Goal: Navigation & Orientation: Find specific page/section

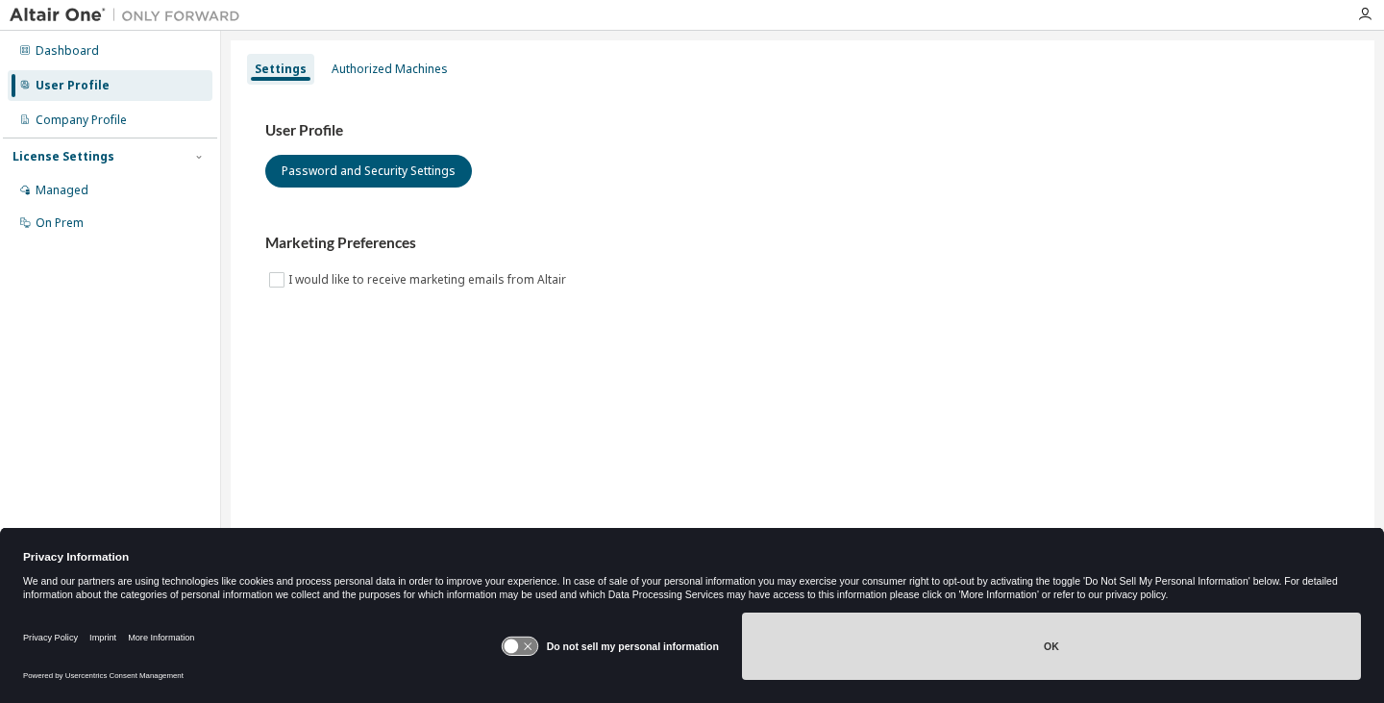
click at [794, 621] on button "OK" at bounding box center [1051, 645] width 619 height 67
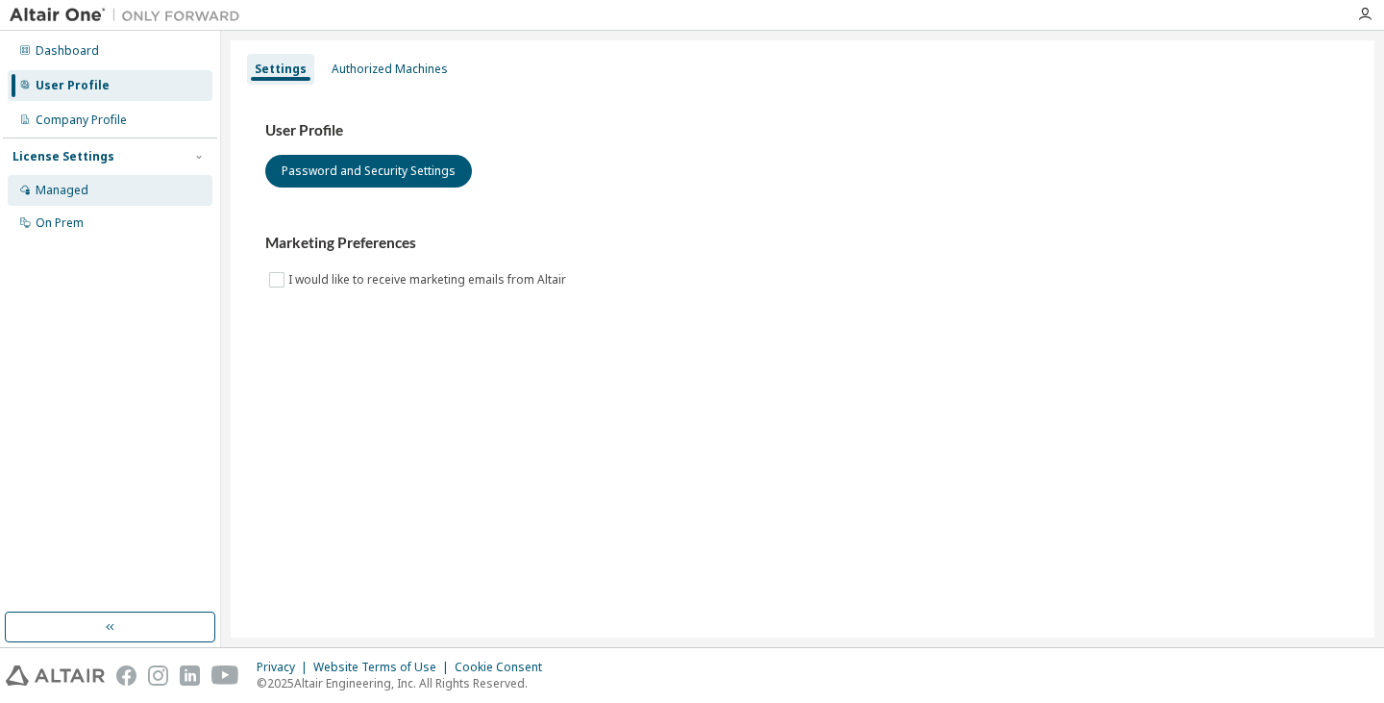
click at [75, 183] on div "Managed" at bounding box center [62, 190] width 53 height 15
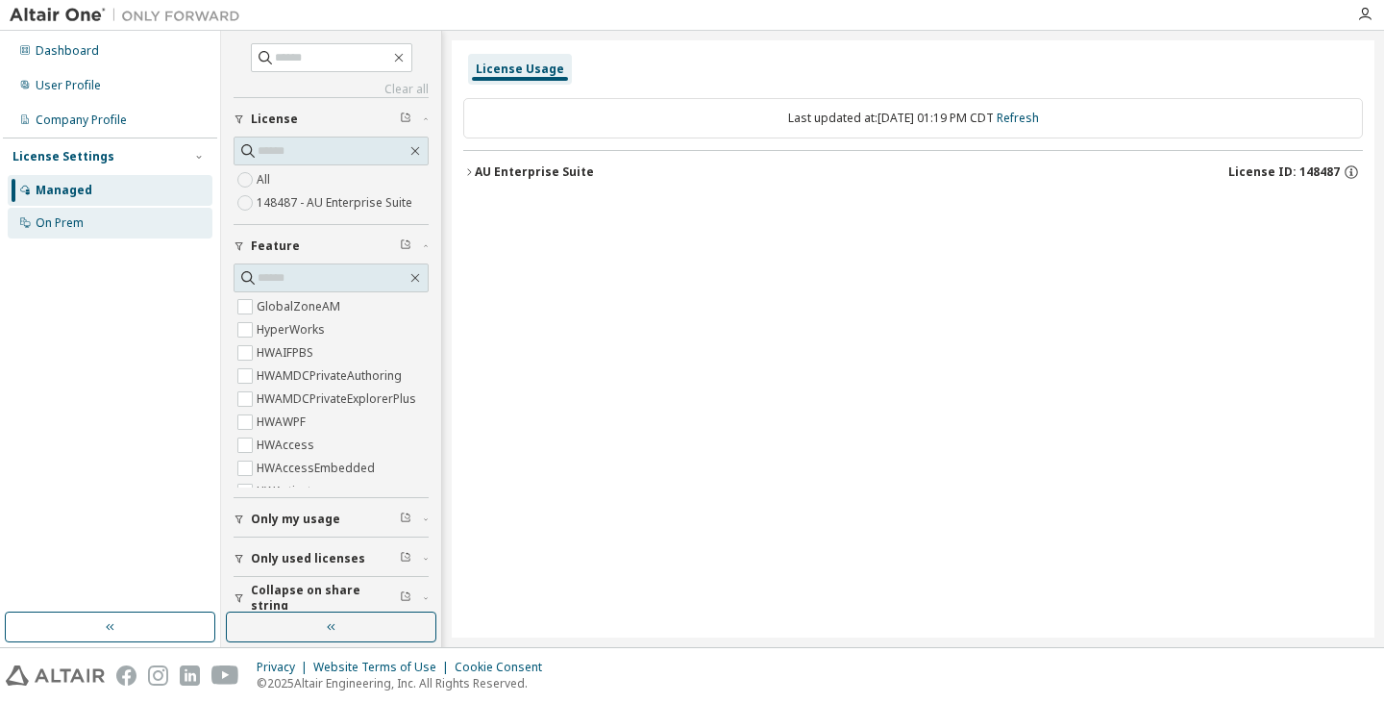
click at [98, 224] on div "On Prem" at bounding box center [110, 223] width 205 height 31
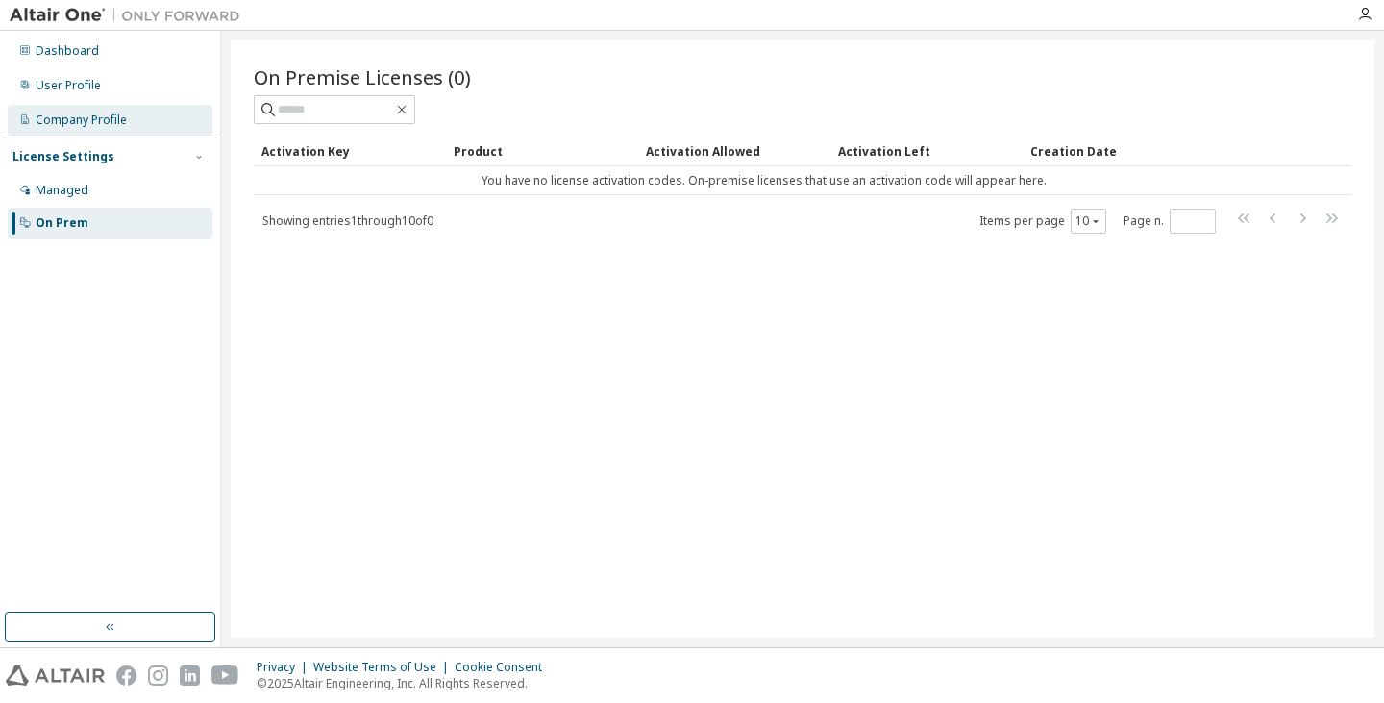
click at [90, 111] on div "Company Profile" at bounding box center [110, 120] width 205 height 31
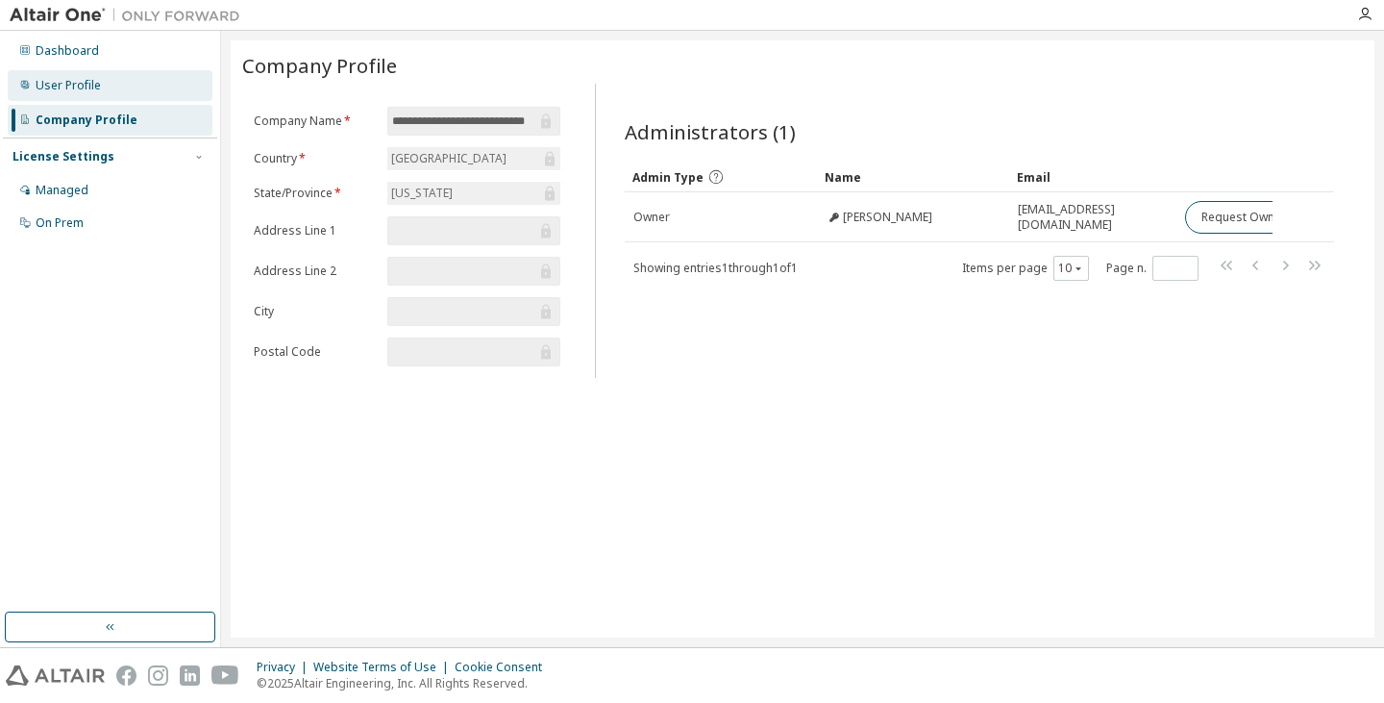
click at [95, 95] on div "User Profile" at bounding box center [110, 85] width 205 height 31
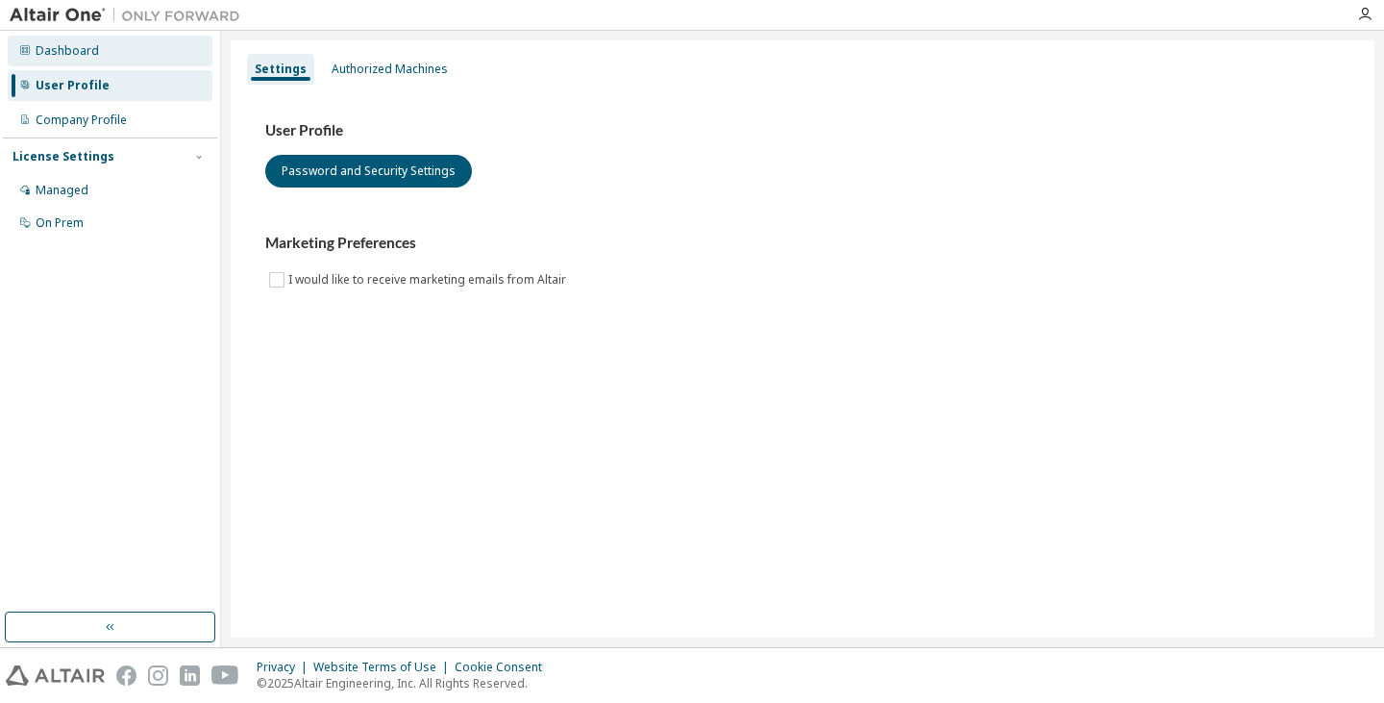
click at [84, 60] on div "Dashboard" at bounding box center [110, 51] width 205 height 31
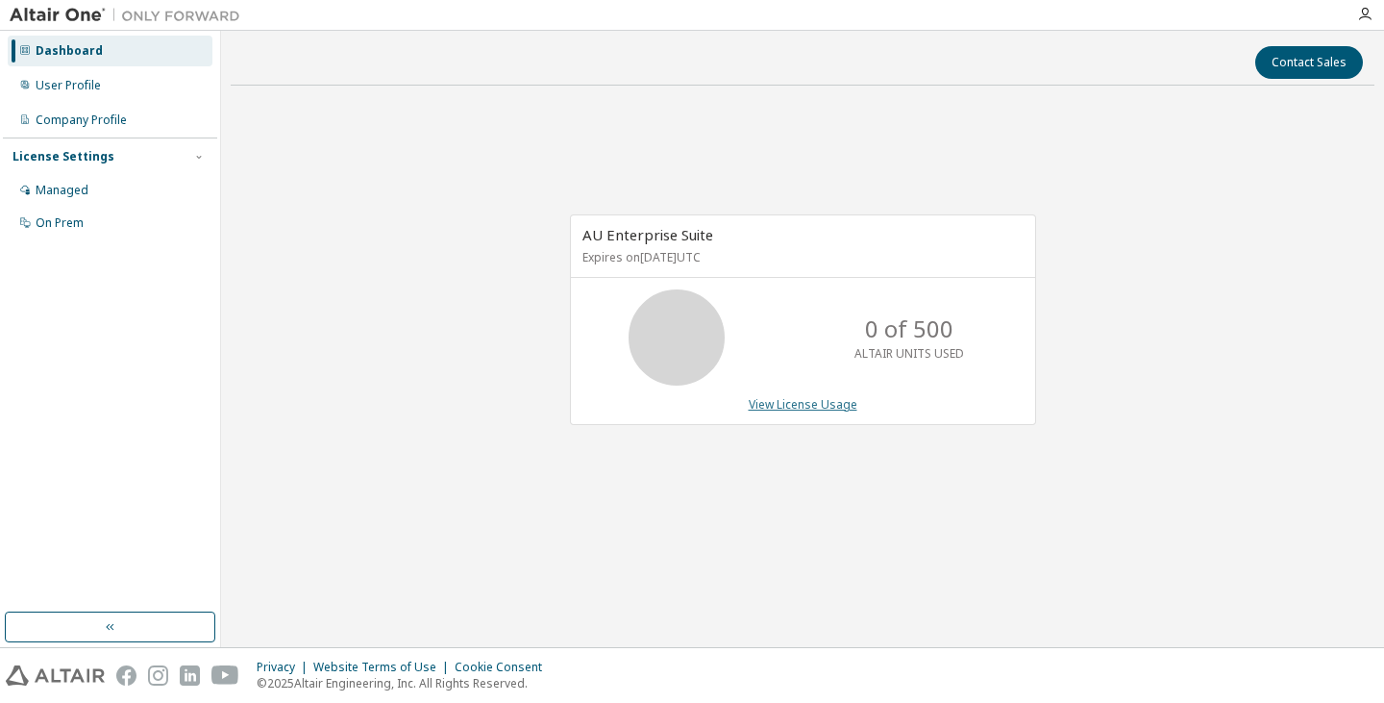
click at [790, 407] on link "View License Usage" at bounding box center [803, 404] width 109 height 16
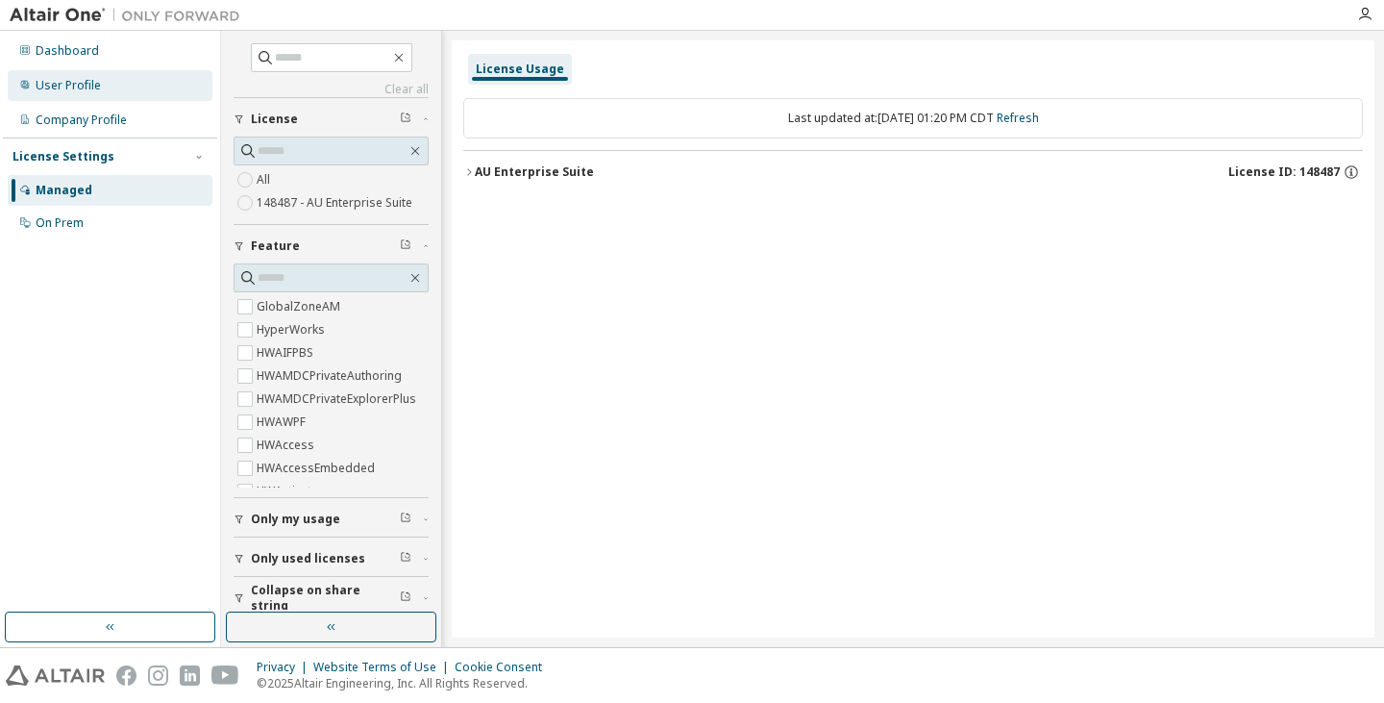
click at [103, 87] on div "User Profile" at bounding box center [110, 85] width 205 height 31
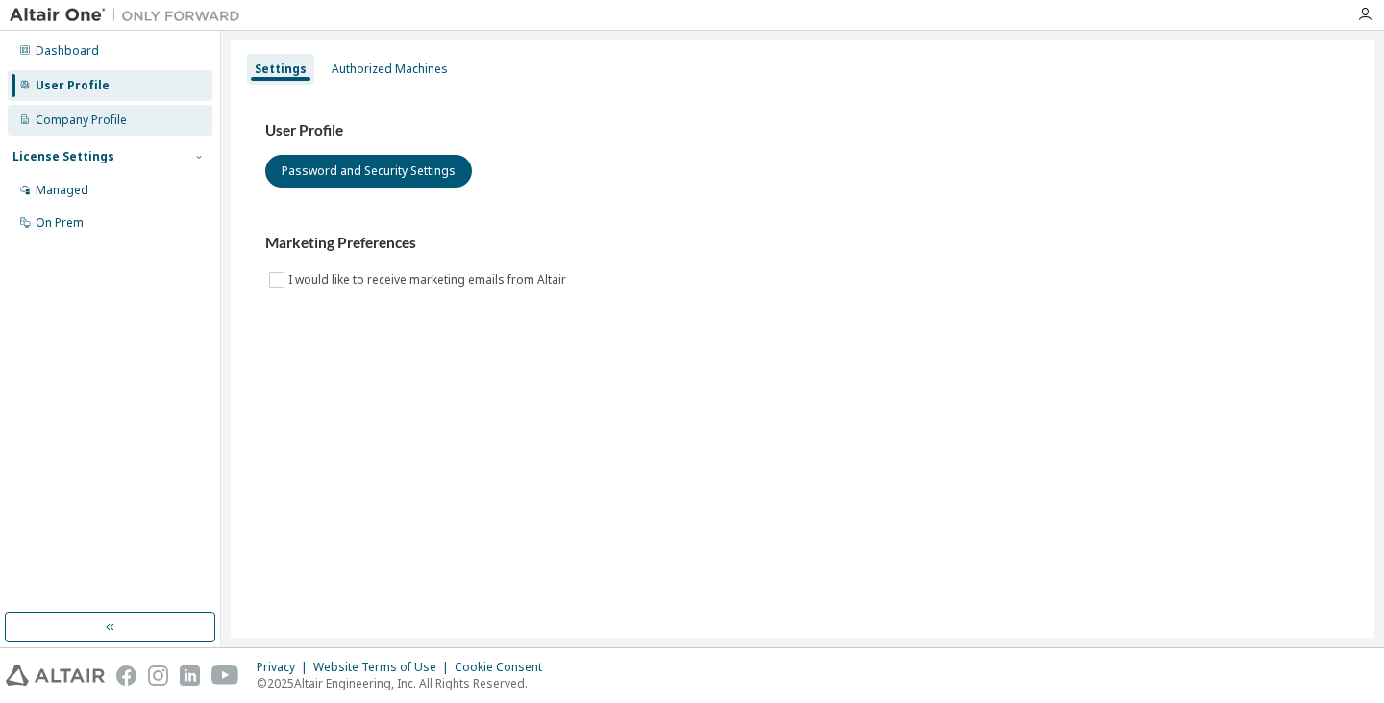
click at [152, 118] on div "Company Profile" at bounding box center [110, 120] width 205 height 31
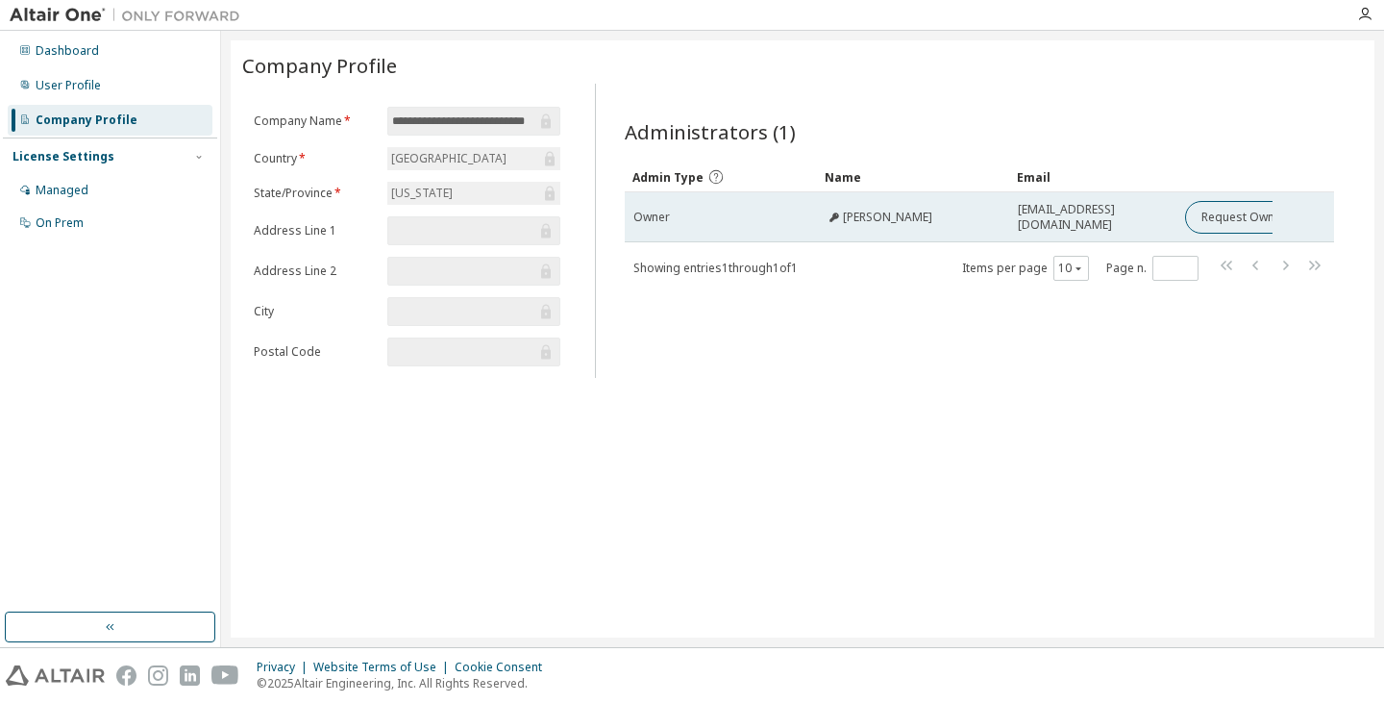
click at [1144, 215] on div "hrzghair@saumag.edu" at bounding box center [1093, 217] width 151 height 31
click at [1102, 221] on span "hrzghair@saumag.edu" at bounding box center [1093, 217] width 151 height 31
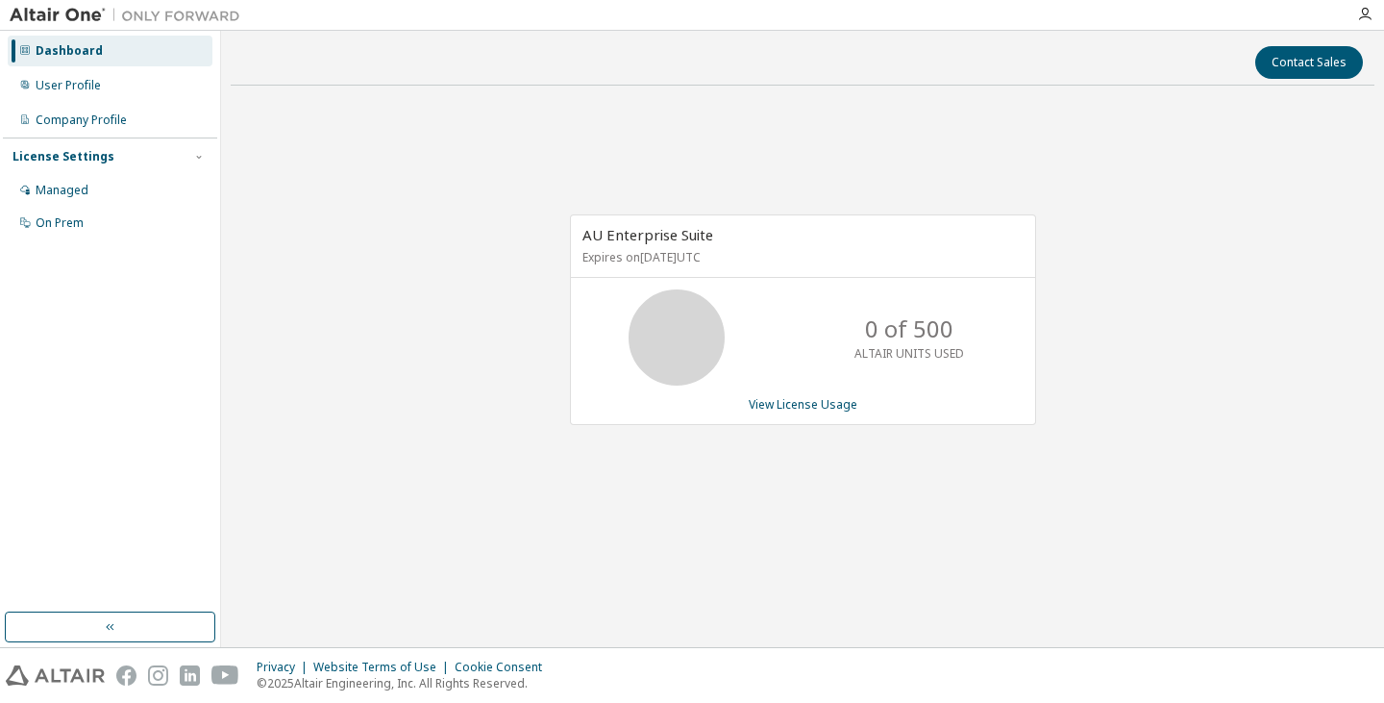
click at [55, 50] on div "Dashboard" at bounding box center [69, 50] width 67 height 15
click at [72, 8] on img at bounding box center [130, 15] width 240 height 19
click at [72, 187] on div "Managed" at bounding box center [62, 190] width 53 height 15
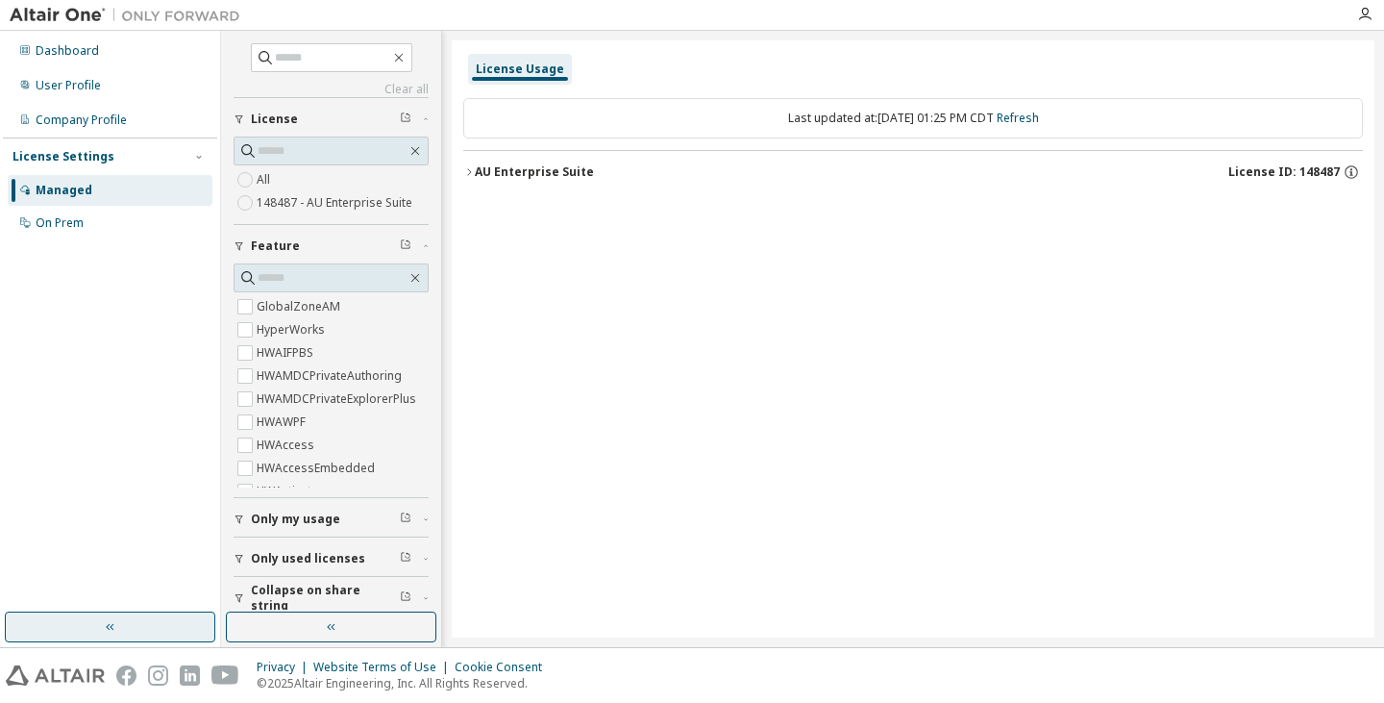
click at [161, 637] on button "button" at bounding box center [110, 626] width 211 height 31
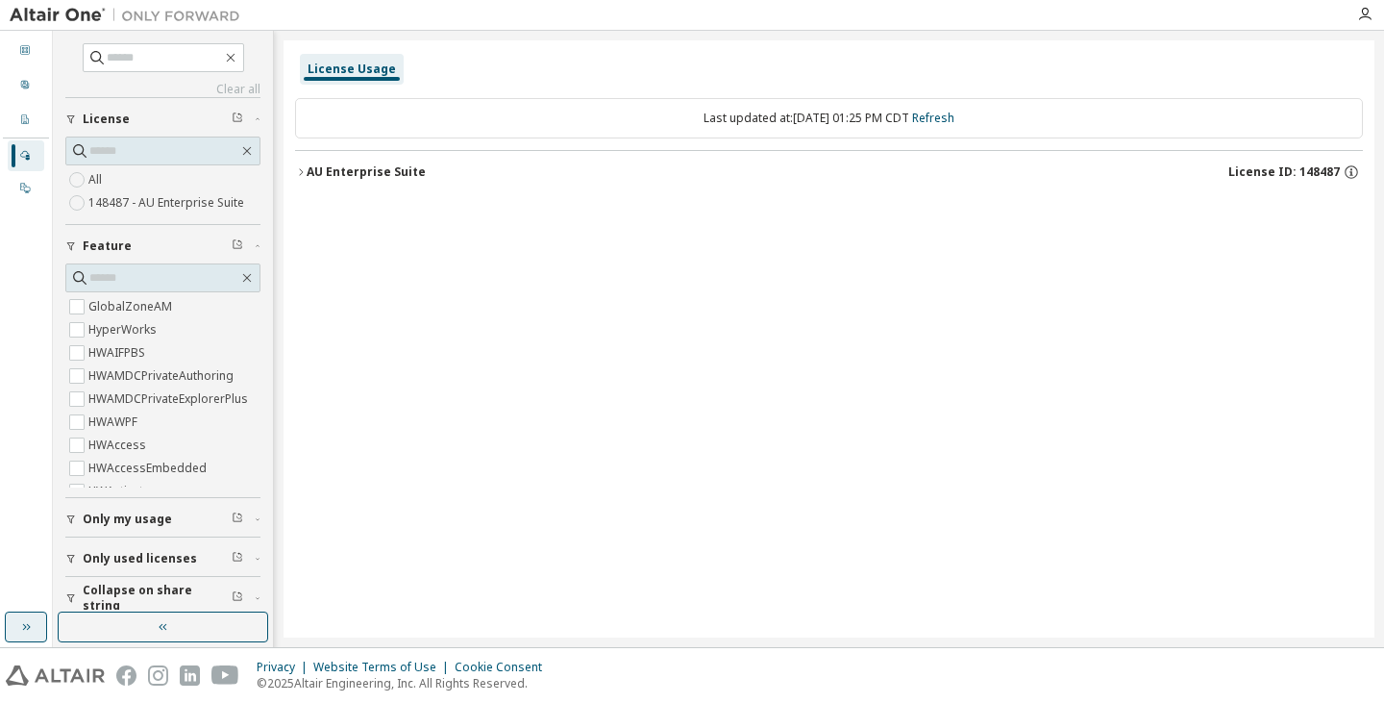
click at [22, 626] on icon "button" at bounding box center [25, 626] width 15 height 15
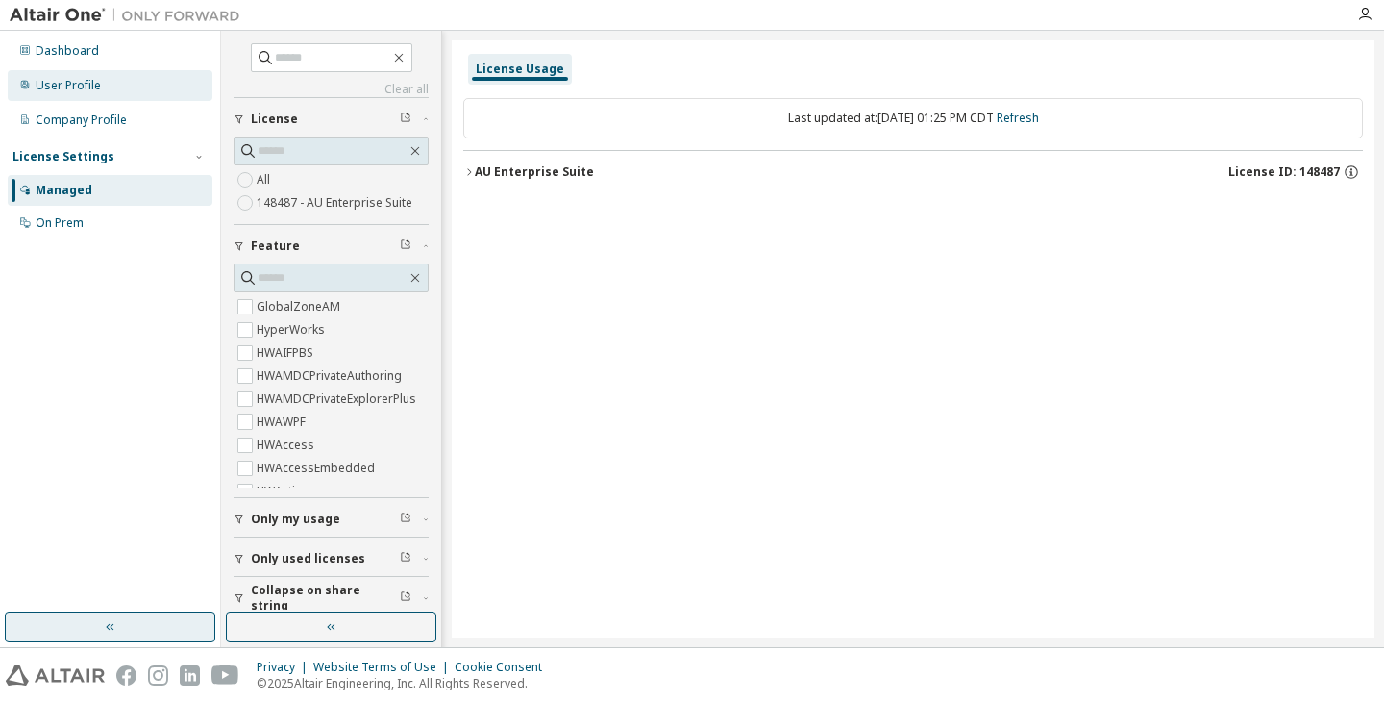
click at [97, 96] on div "User Profile" at bounding box center [110, 85] width 205 height 31
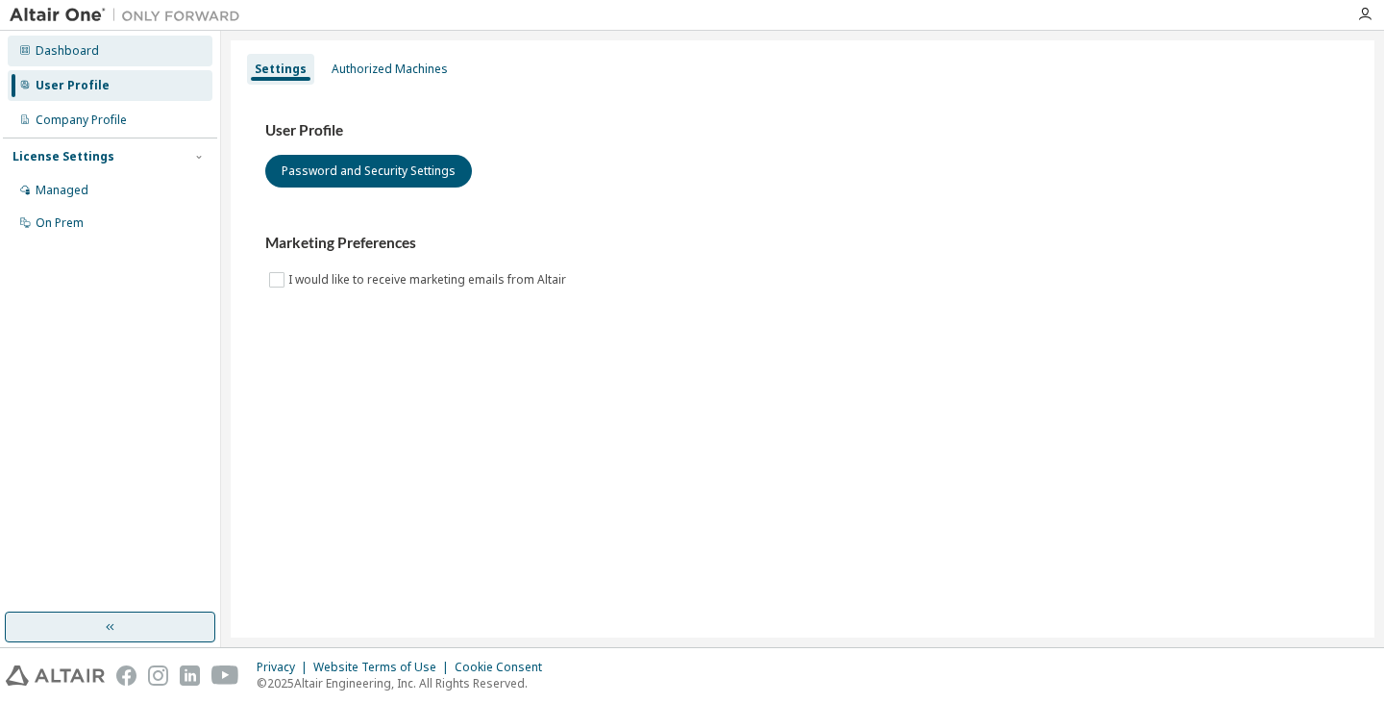
click at [155, 57] on div "Dashboard" at bounding box center [110, 51] width 205 height 31
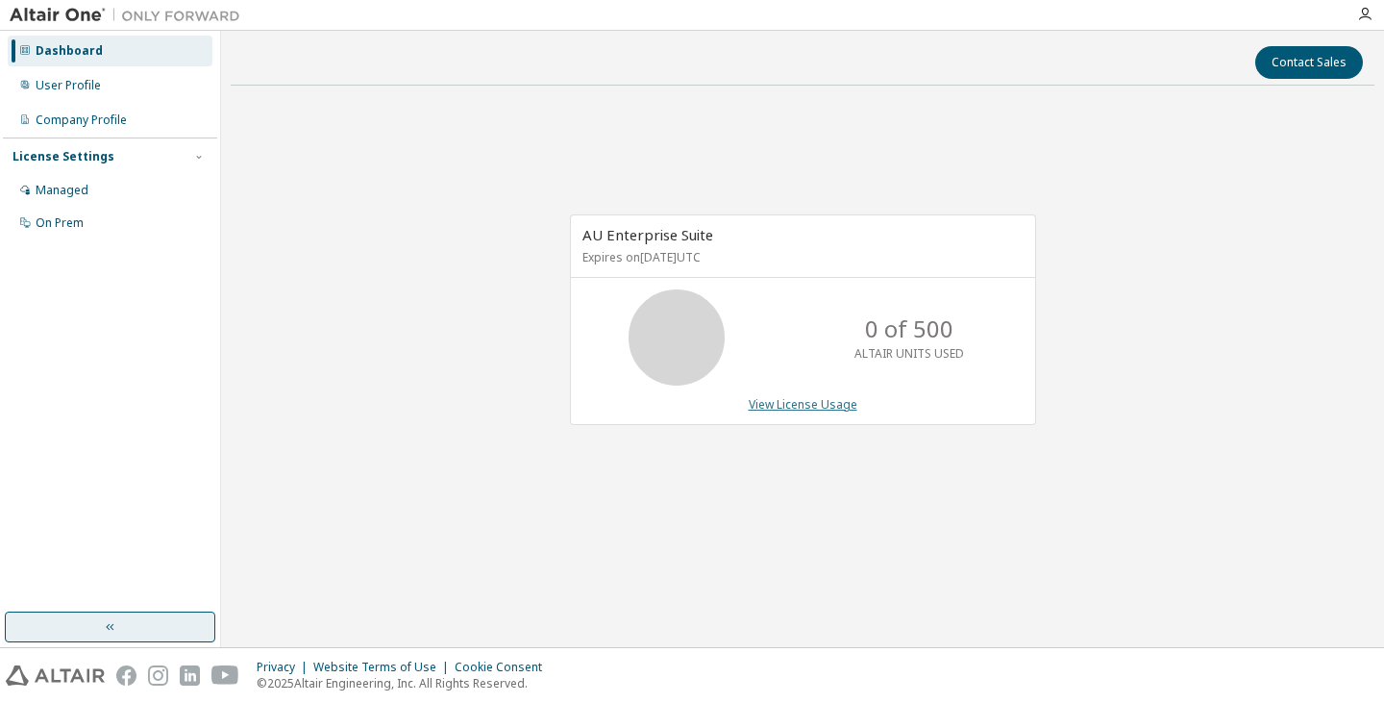
click at [808, 400] on link "View License Usage" at bounding box center [803, 404] width 109 height 16
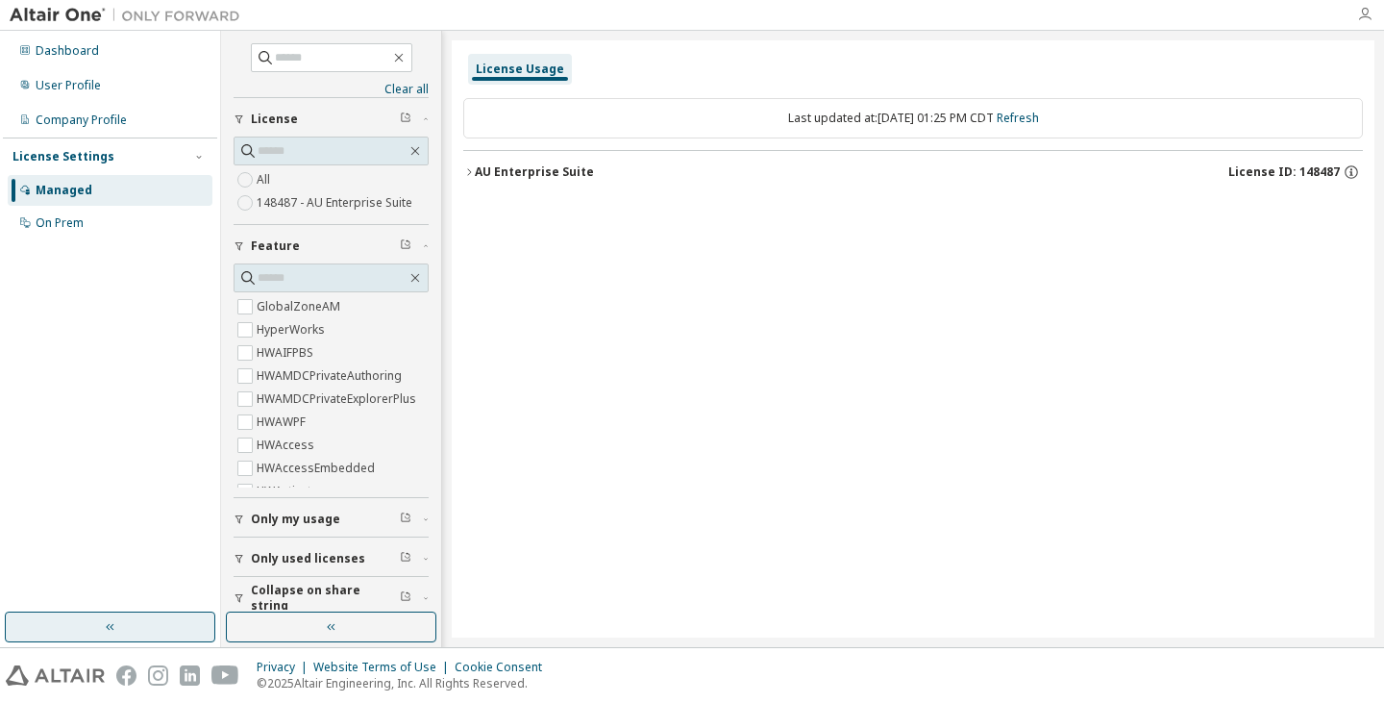
click at [1362, 13] on icon "button" at bounding box center [1364, 14] width 15 height 15
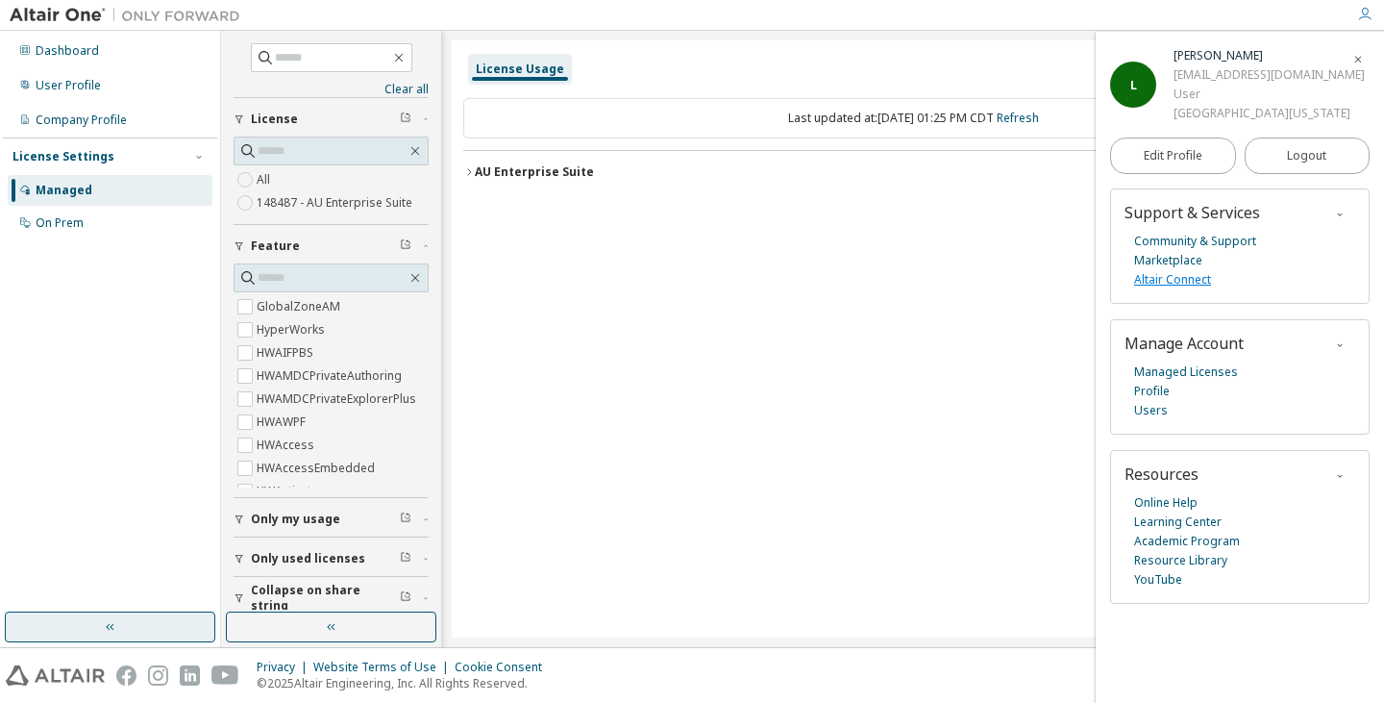
click at [1190, 289] on link "Altair Connect" at bounding box center [1172, 279] width 77 height 19
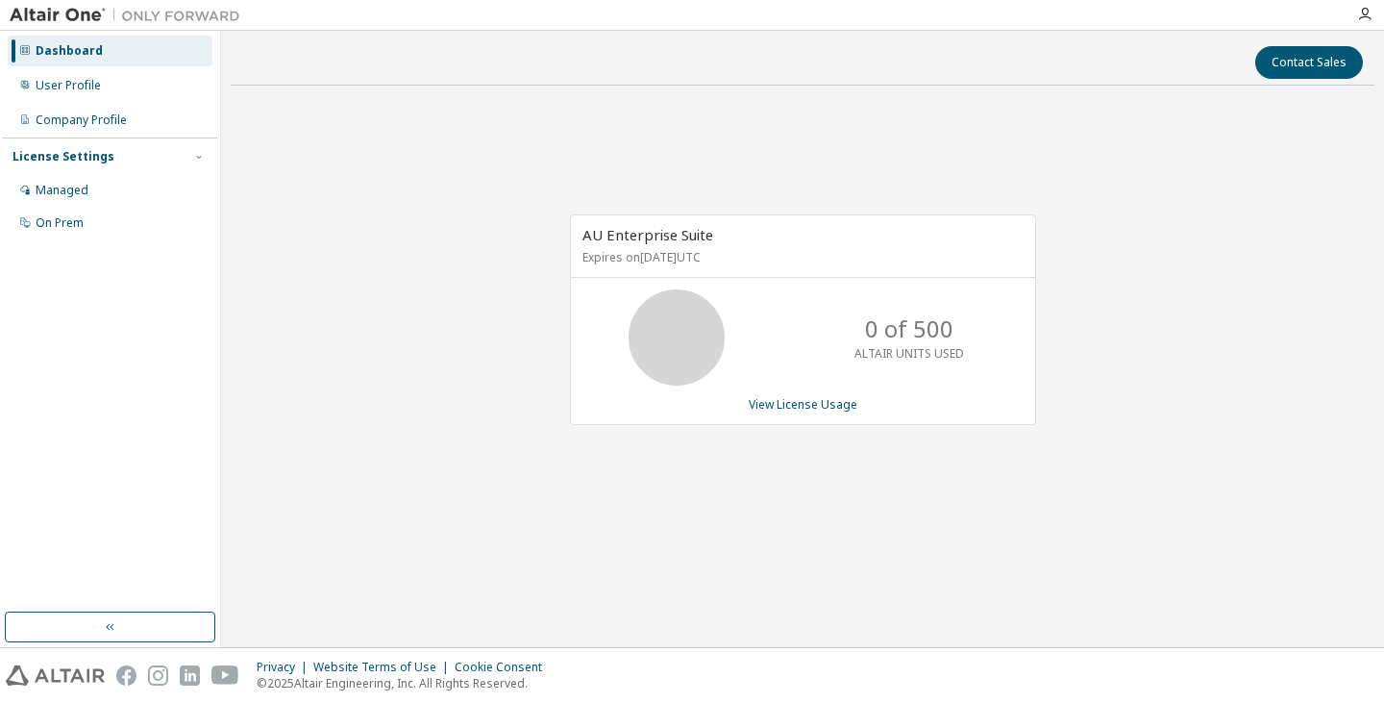
click at [817, 394] on div "AU Enterprise Suite Expires on [DATE] UTC 0 of 500 ALTAIR UNITS USED View Licen…" at bounding box center [803, 319] width 466 height 211
click at [816, 399] on link "View License Usage" at bounding box center [803, 404] width 109 height 16
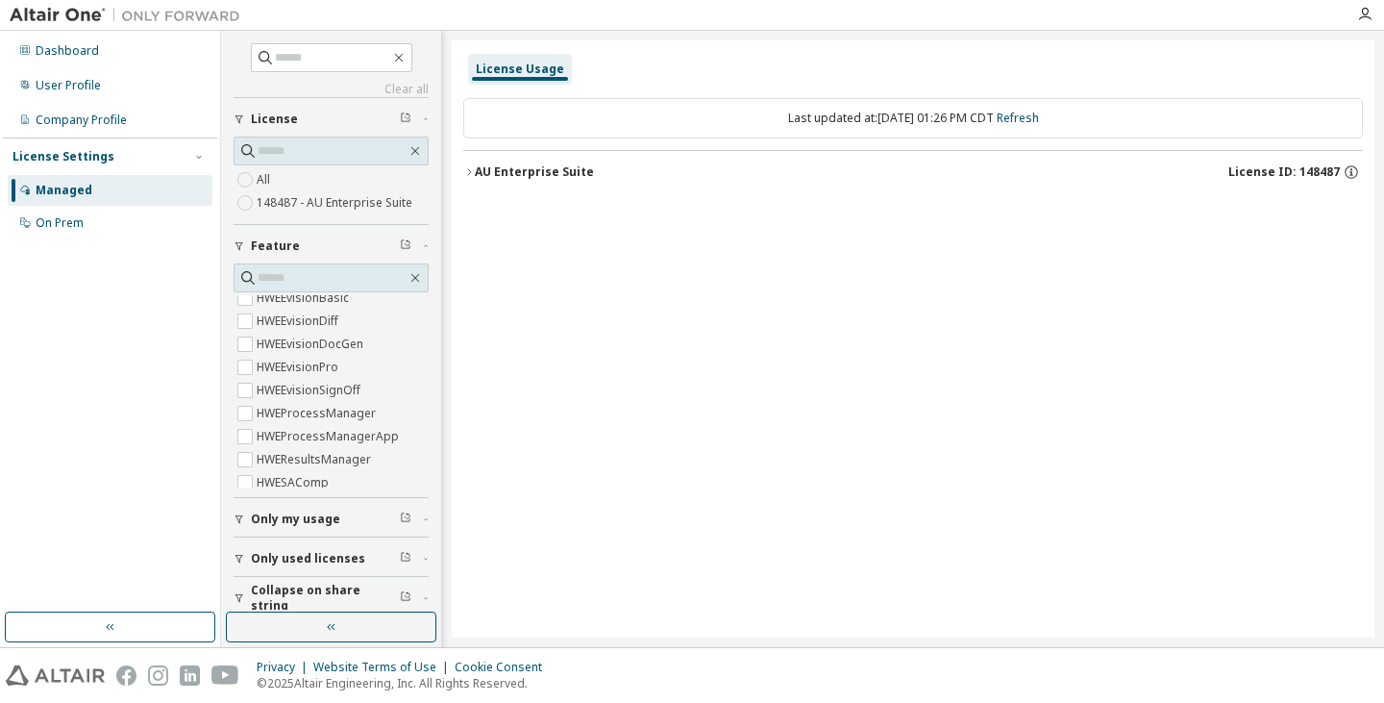
scroll to position [1150, 0]
click at [1358, 14] on icon "button" at bounding box center [1364, 14] width 15 height 15
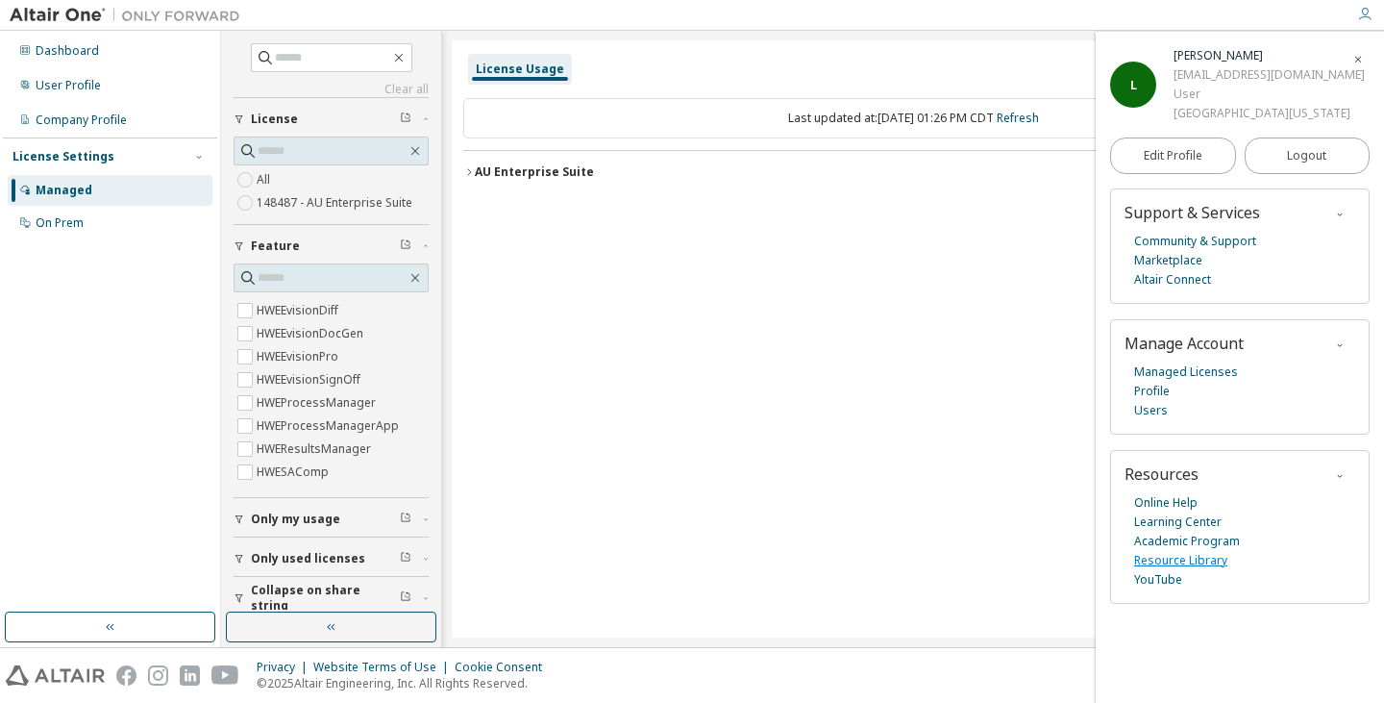
click at [1193, 570] on link "Resource Library" at bounding box center [1180, 560] width 93 height 19
